Goal: Navigation & Orientation: Find specific page/section

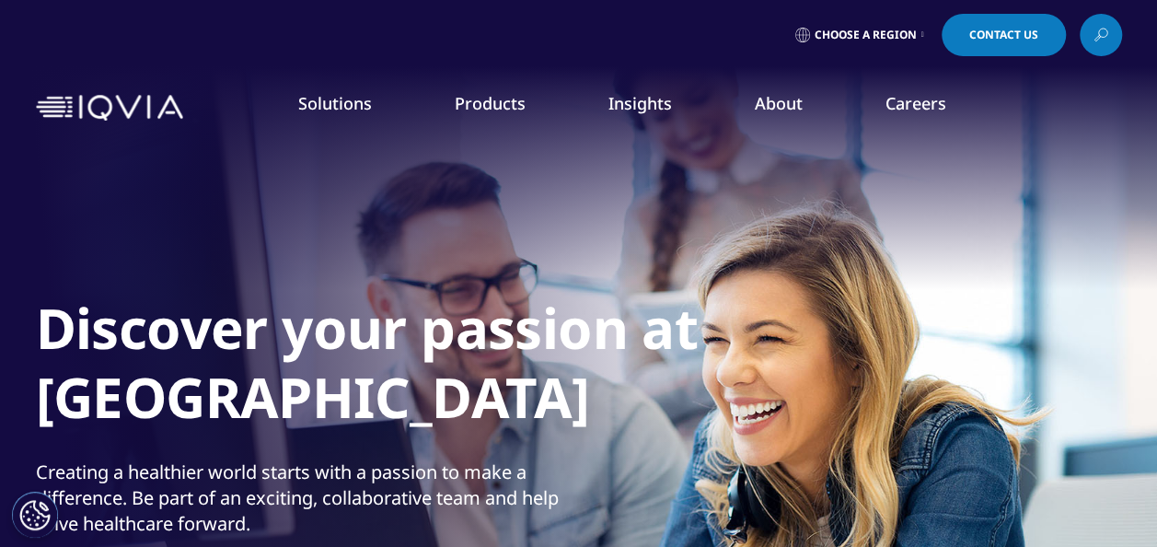
click at [920, 107] on link "Careers" at bounding box center [916, 103] width 61 height 22
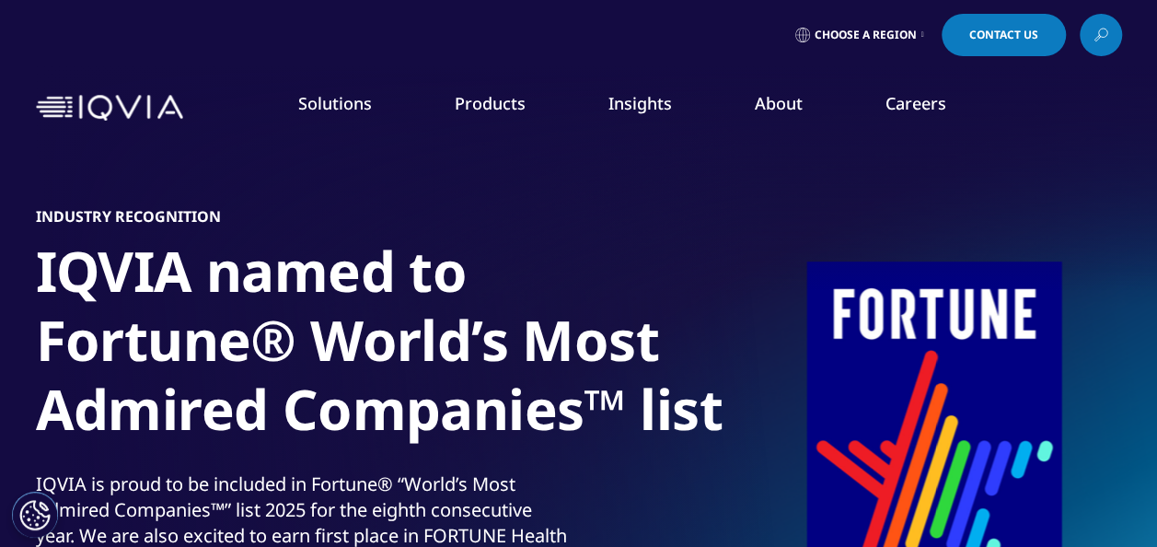
drag, startPoint x: 1155, startPoint y: 41, endPoint x: 1154, endPoint y: 57, distance: 16.7
click at [1154, 57] on div "Choose a Region Contact Us" at bounding box center [578, 35] width 1157 height 70
click at [908, 42] on link "Choose a Region" at bounding box center [860, 35] width 136 height 42
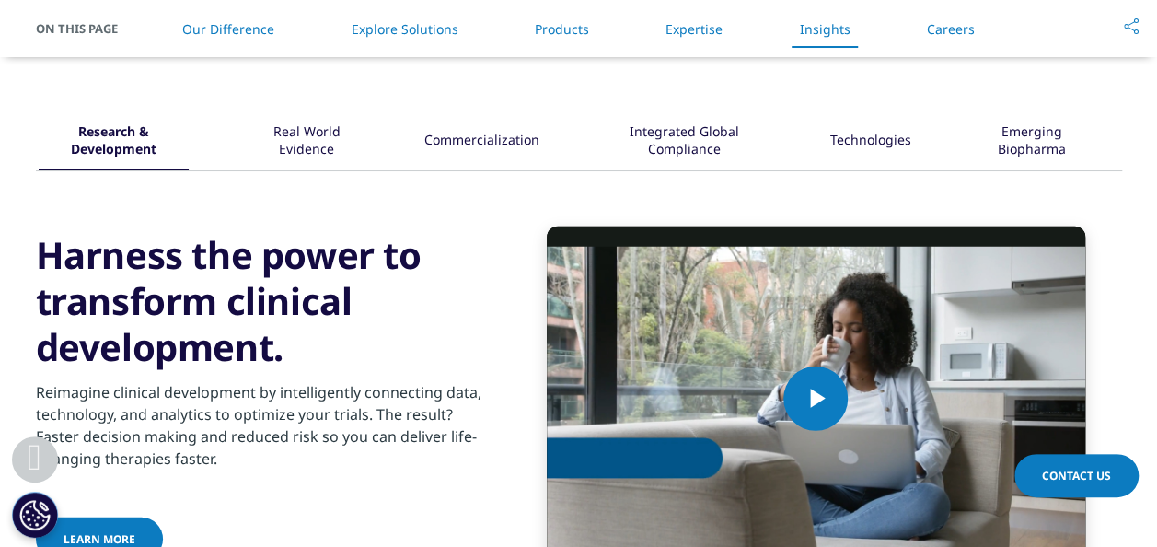
scroll to position [5414, 0]
